Goal: Navigation & Orientation: Understand site structure

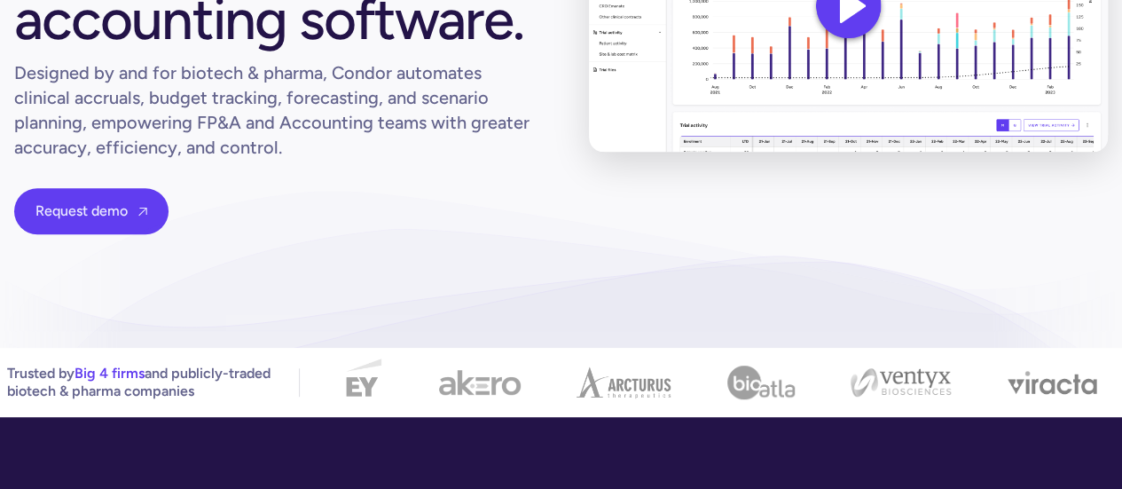
scroll to position [443, 0]
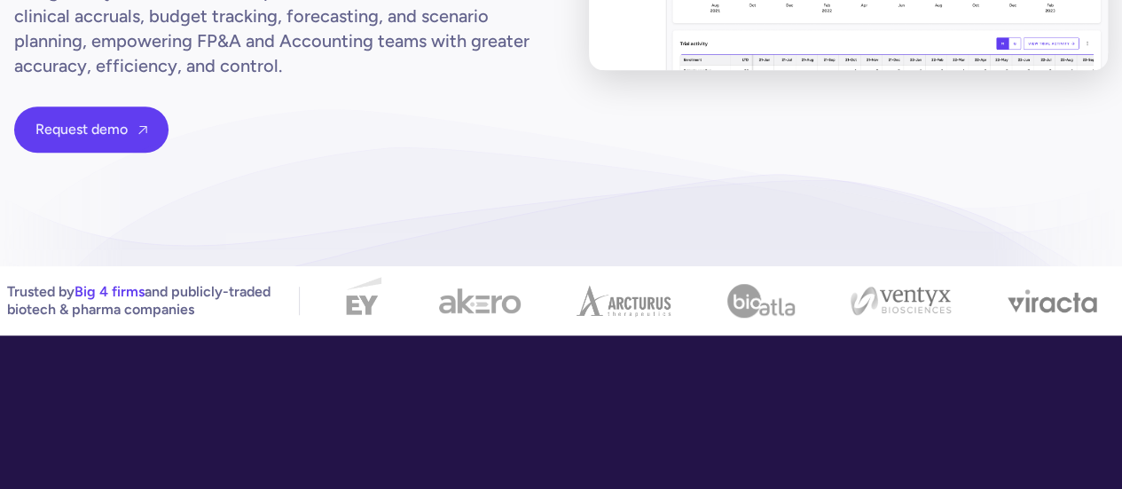
click at [881, 291] on img at bounding box center [900, 300] width 100 height 28
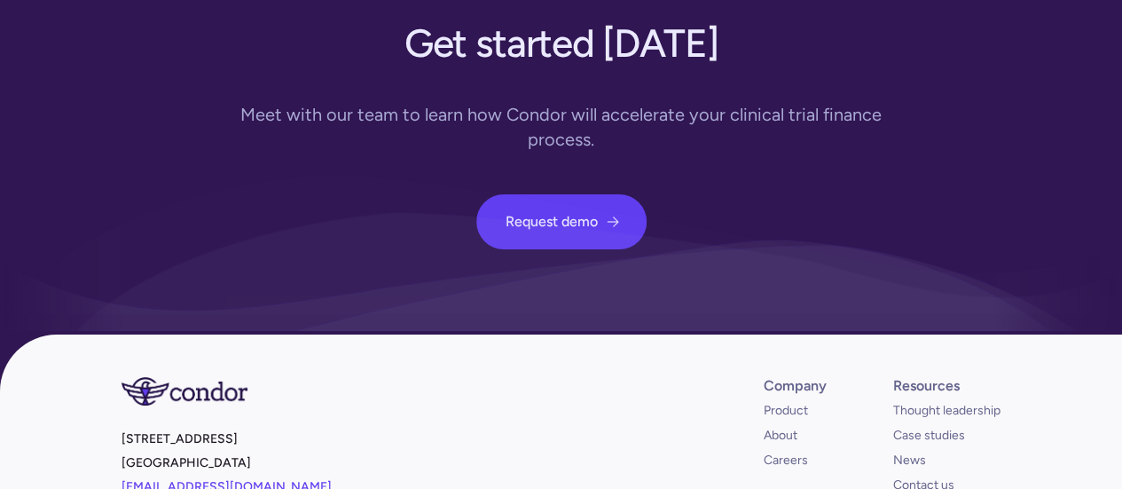
scroll to position [6725, 0]
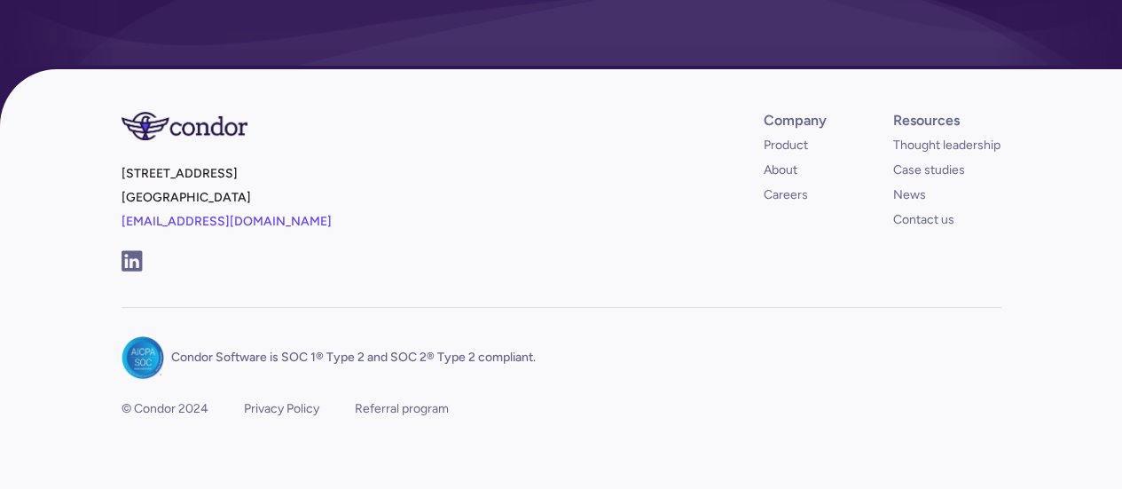
click at [127, 250] on img at bounding box center [131, 260] width 21 height 21
click at [794, 161] on link "About" at bounding box center [780, 170] width 34 height 18
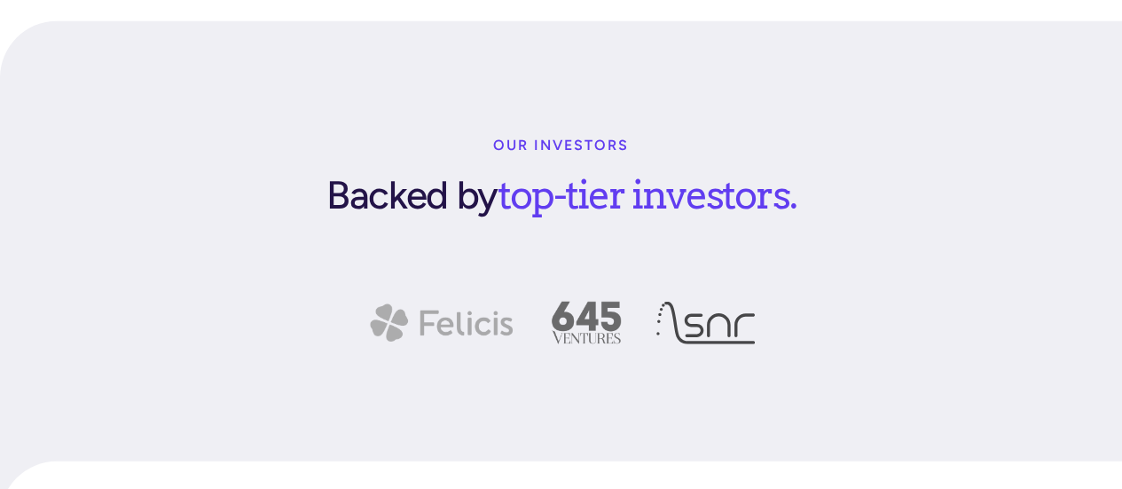
scroll to position [2217, 0]
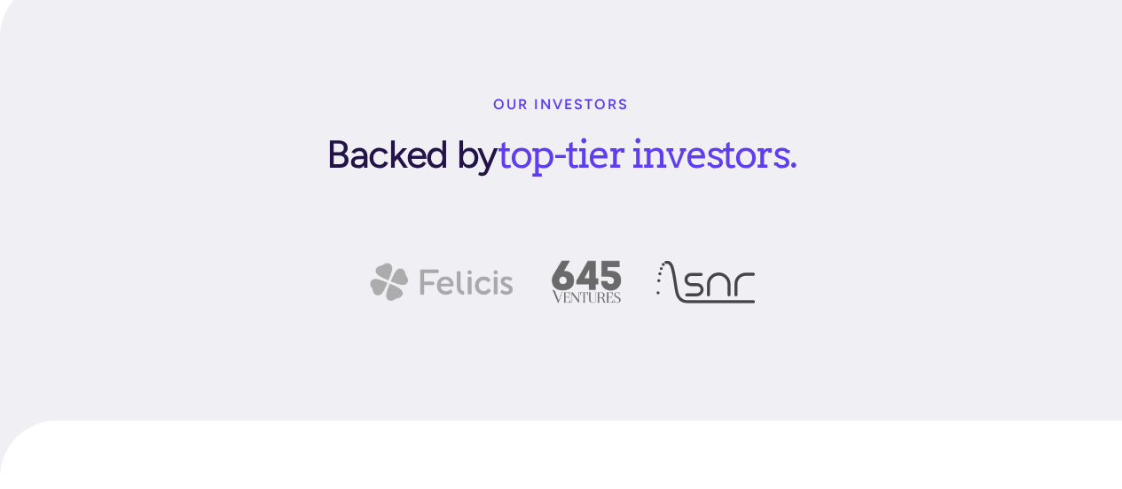
click at [459, 261] on img at bounding box center [441, 282] width 149 height 43
click at [605, 261] on img at bounding box center [585, 282] width 69 height 43
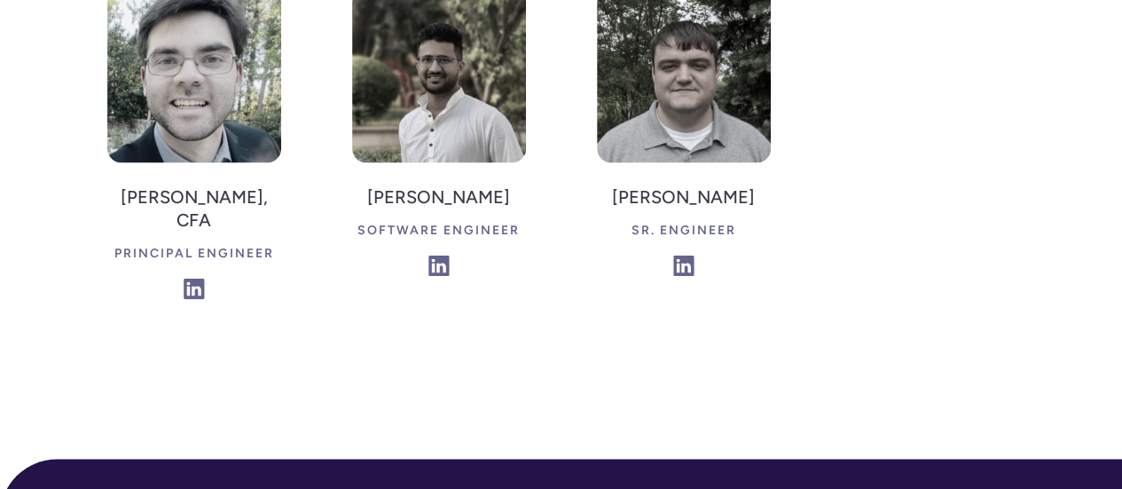
scroll to position [4746, 0]
